Goal: Information Seeking & Learning: Learn about a topic

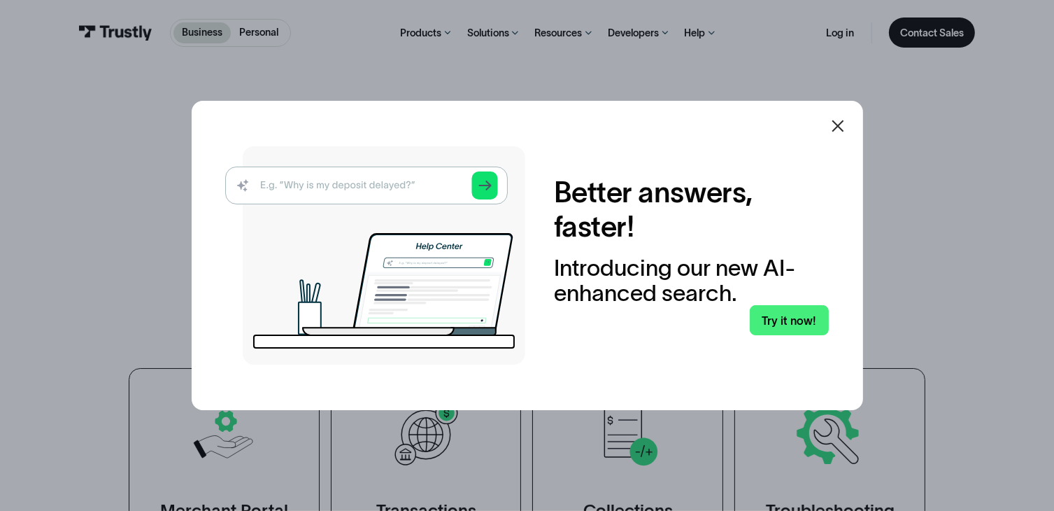
click at [839, 124] on icon at bounding box center [838, 126] width 17 height 17
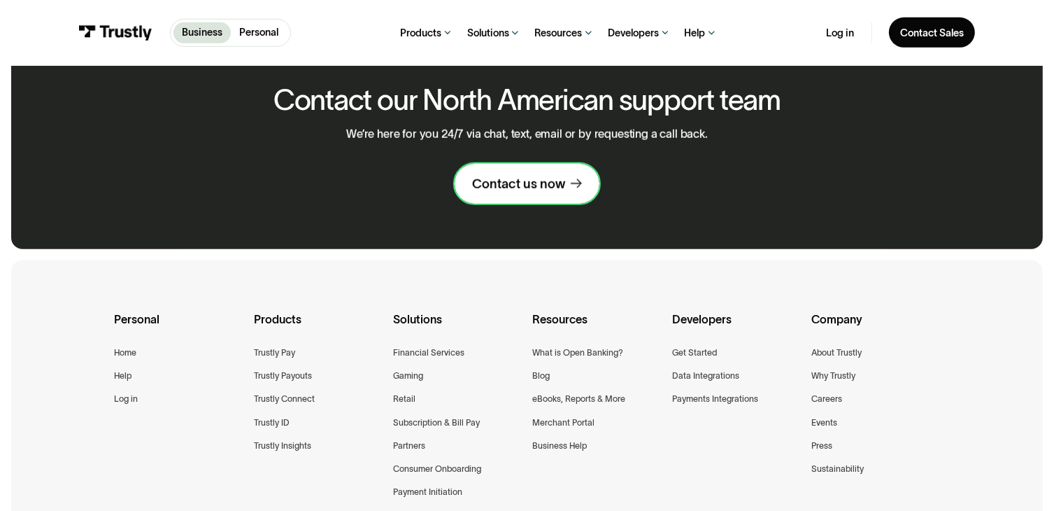
scroll to position [979, 0]
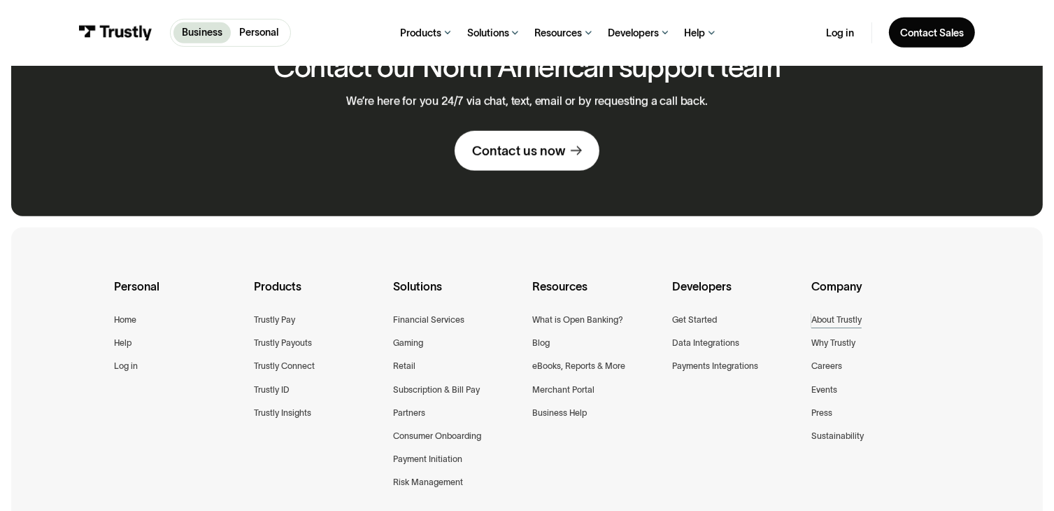
click at [846, 323] on div "About Trustly" at bounding box center [836, 320] width 50 height 15
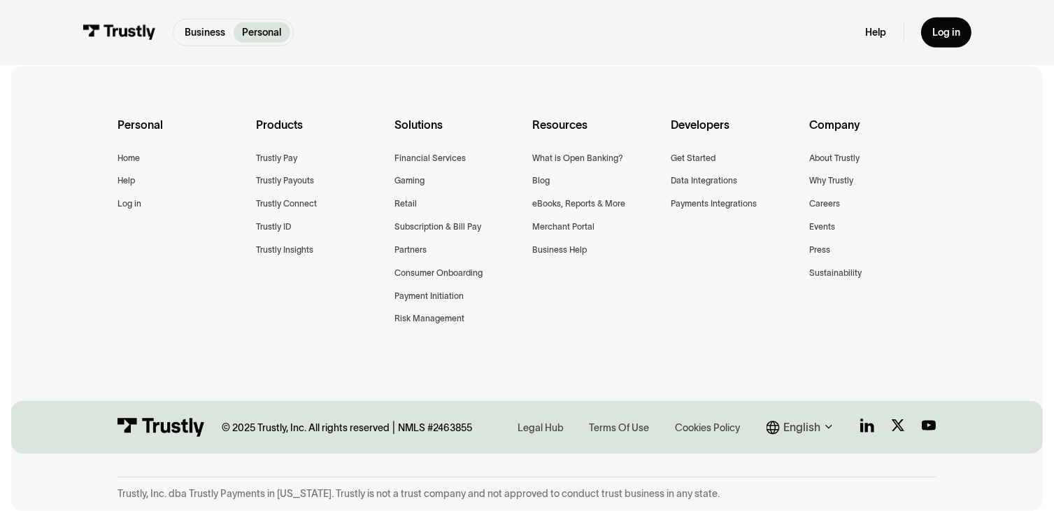
scroll to position [1133, 0]
click at [406, 179] on div "Gaming" at bounding box center [410, 180] width 30 height 15
